Goal: Task Accomplishment & Management: Manage account settings

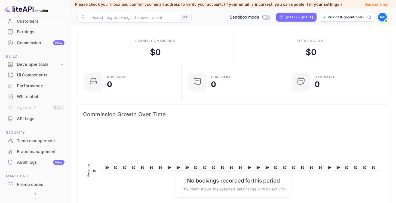
scroll to position [70, 0]
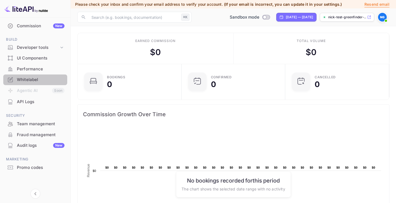
click at [40, 80] on div "Whitelabel" at bounding box center [41, 79] width 48 height 6
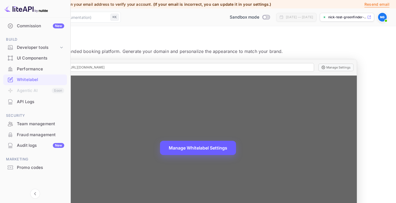
click at [226, 148] on button "Manage Whitelabel Settings" at bounding box center [198, 147] width 76 height 14
click at [207, 148] on button "Manage Whitelabel Settings" at bounding box center [198, 147] width 76 height 14
